Goal: Task Accomplishment & Management: Manage account settings

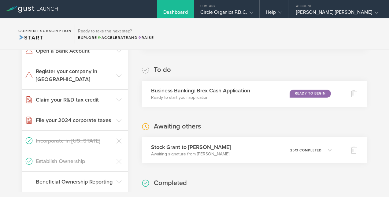
scroll to position [122, 0]
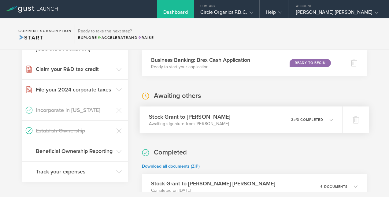
click at [208, 127] on p "Awaiting signature from [PERSON_NAME]" at bounding box center [189, 123] width 81 height 6
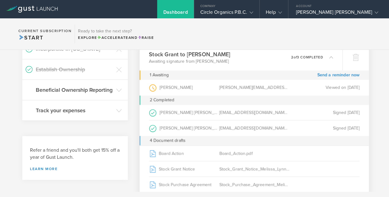
scroll to position [153, 0]
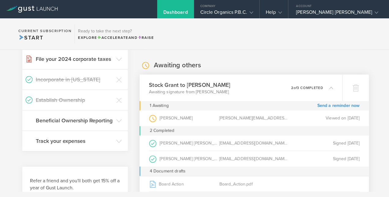
click at [308, 89] on p "2 of 3 completed" at bounding box center [307, 87] width 32 height 3
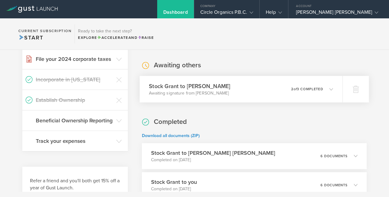
click at [308, 94] on div "0 undeliverable 2 of 3 completed" at bounding box center [312, 89] width 42 height 10
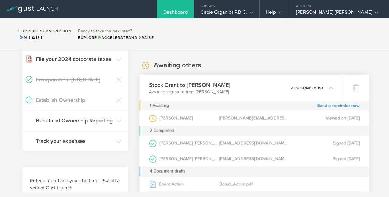
click at [154, 89] on h3 "Stock Grant to [PERSON_NAME]" at bounding box center [189, 84] width 81 height 8
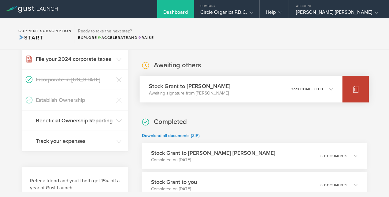
click at [353, 92] on icon at bounding box center [355, 89] width 6 height 6
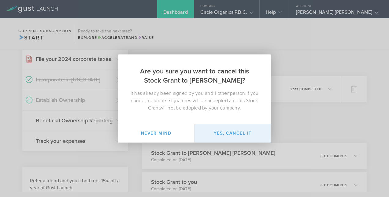
click at [224, 131] on button "Yes, cancel it" at bounding box center [232, 133] width 76 height 18
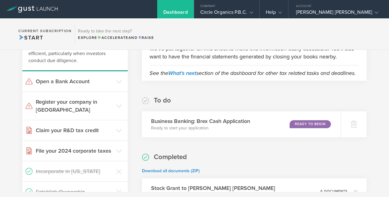
scroll to position [122, 0]
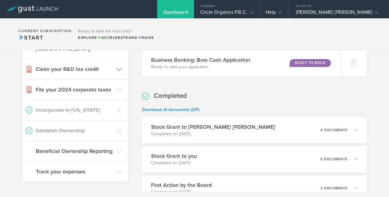
click at [116, 67] on icon at bounding box center [119, 70] width 6 height 6
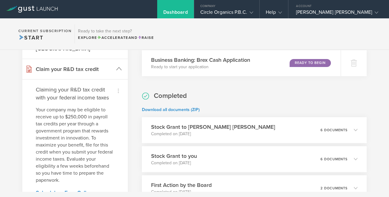
click at [116, 66] on icon at bounding box center [119, 69] width 6 height 6
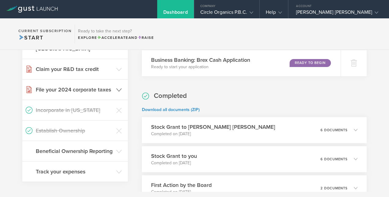
click at [117, 87] on icon at bounding box center [119, 90] width 6 height 6
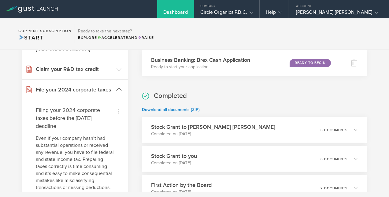
click at [117, 86] on icon at bounding box center [119, 89] width 6 height 6
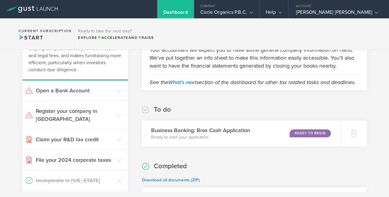
scroll to position [61, 0]
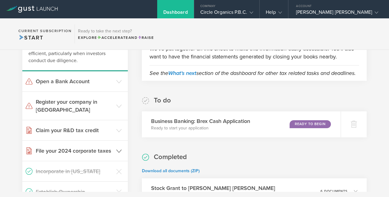
click at [114, 144] on header "File your 2024 corporate taxes" at bounding box center [74, 151] width 105 height 20
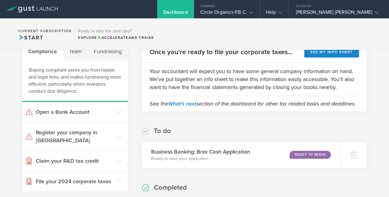
scroll to position [0, 0]
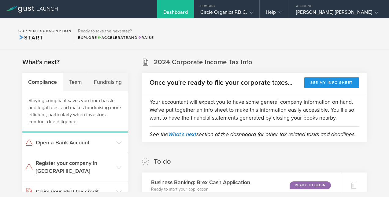
click at [312, 85] on button "See my info sheet" at bounding box center [331, 82] width 55 height 11
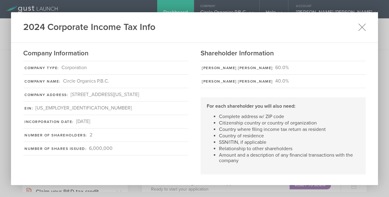
click at [360, 28] on icon at bounding box center [362, 27] width 8 height 8
